Goal: Transaction & Acquisition: Purchase product/service

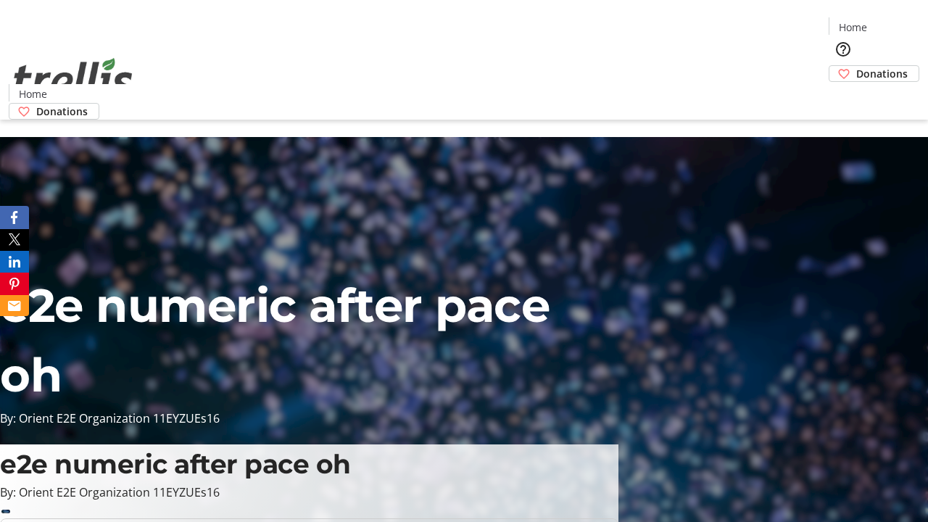
click at [856, 66] on span "Donations" at bounding box center [881, 73] width 51 height 15
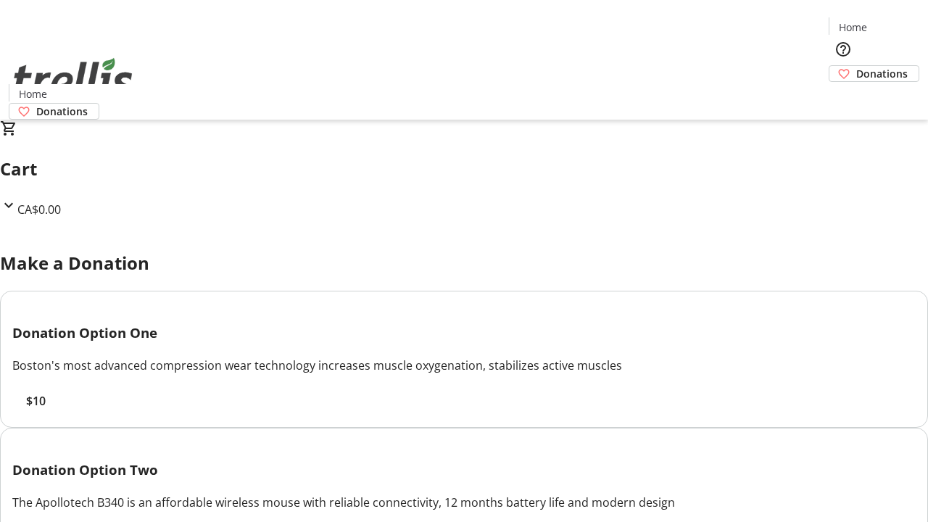
click at [46, 410] on span "$10" at bounding box center [36, 400] width 20 height 17
select select "CA"
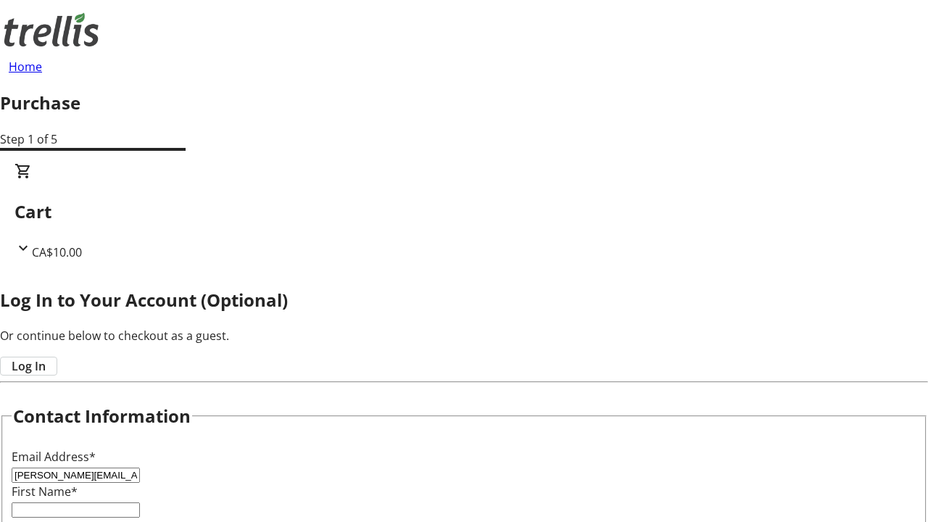
type input "[PERSON_NAME][EMAIL_ADDRESS][DOMAIN_NAME]"
type input "[PERSON_NAME]"
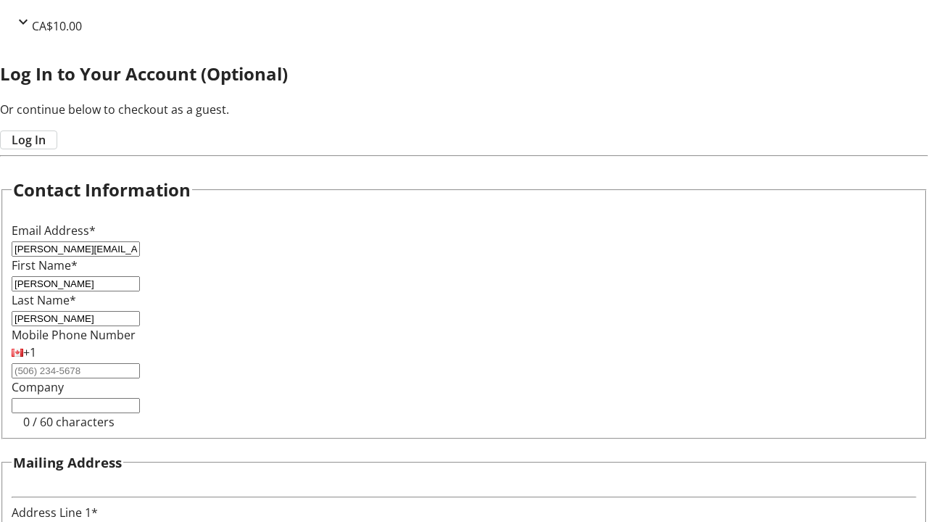
type input "[STREET_ADDRESS][PERSON_NAME]"
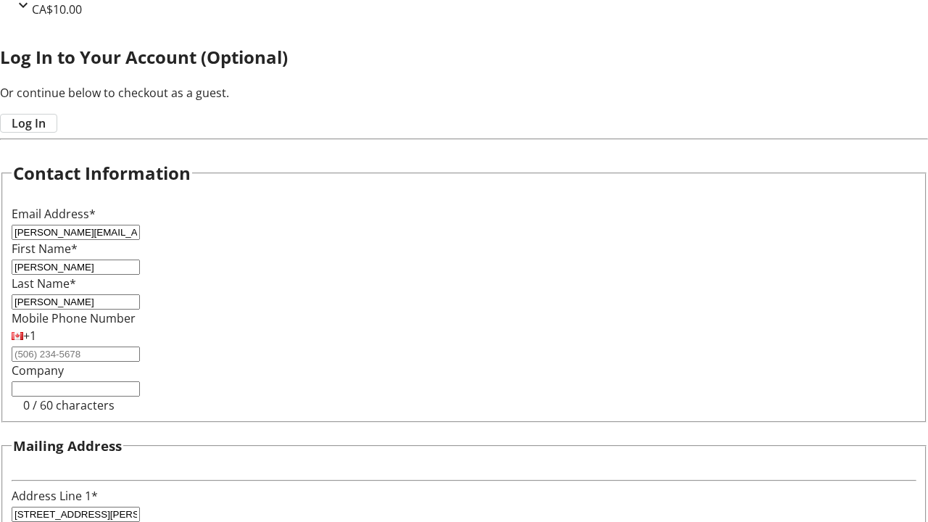
type input "Kelowna"
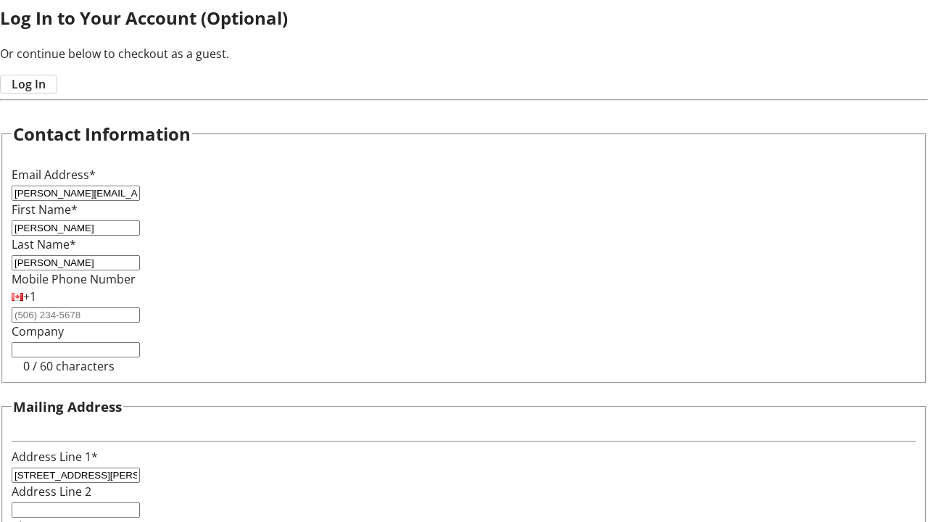
select select "BC"
type input "Kelowna"
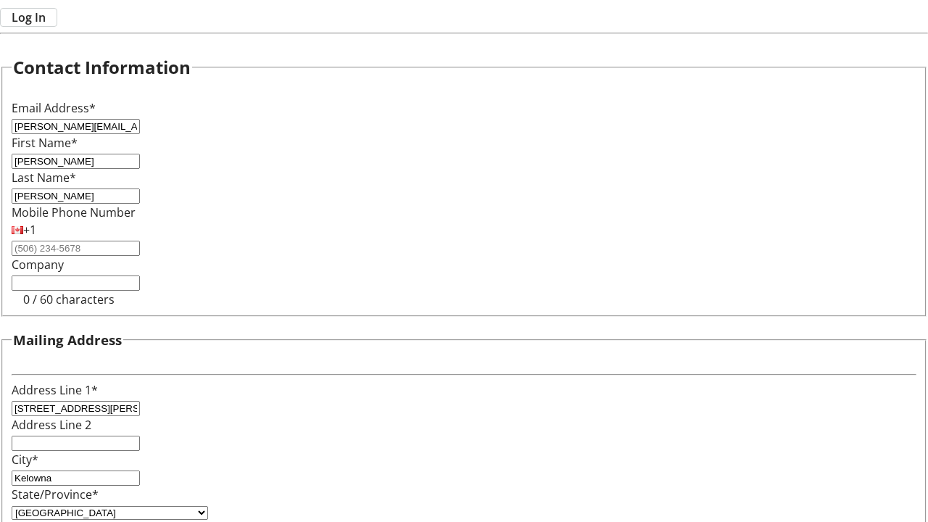
type input "V1Y 0C2"
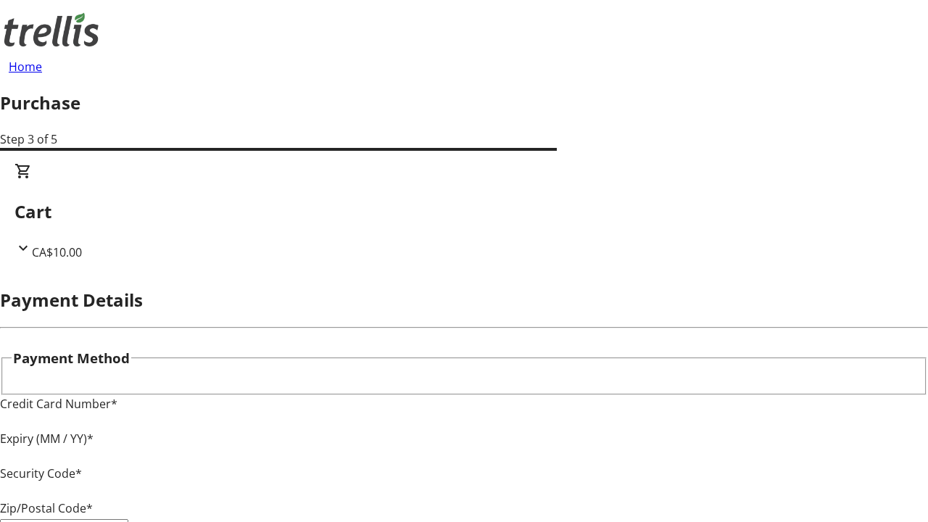
type input "V1Y 0C2"
